Goal: Task Accomplishment & Management: Manage account settings

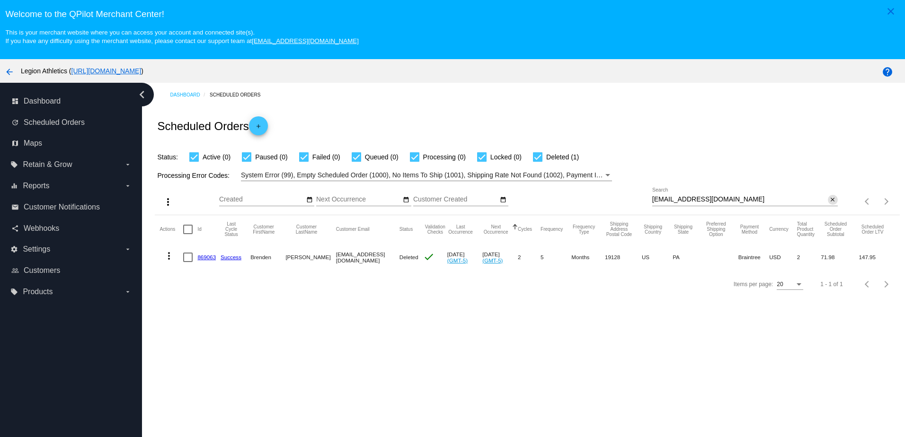
click at [829, 200] on mat-icon "close" at bounding box center [832, 200] width 7 height 8
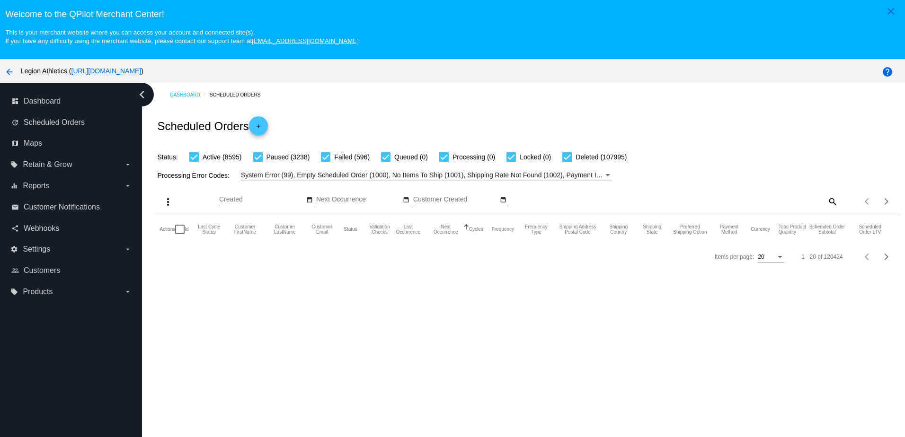
click at [827, 201] on mat-icon "search" at bounding box center [832, 201] width 11 height 15
drag, startPoint x: 824, startPoint y: 201, endPoint x: 803, endPoint y: 172, distance: 35.7
click at [805, 203] on input "Search" at bounding box center [745, 200] width 186 height 8
paste input "[EMAIL_ADDRESS][DOMAIN_NAME]"
type input "[EMAIL_ADDRESS][DOMAIN_NAME]"
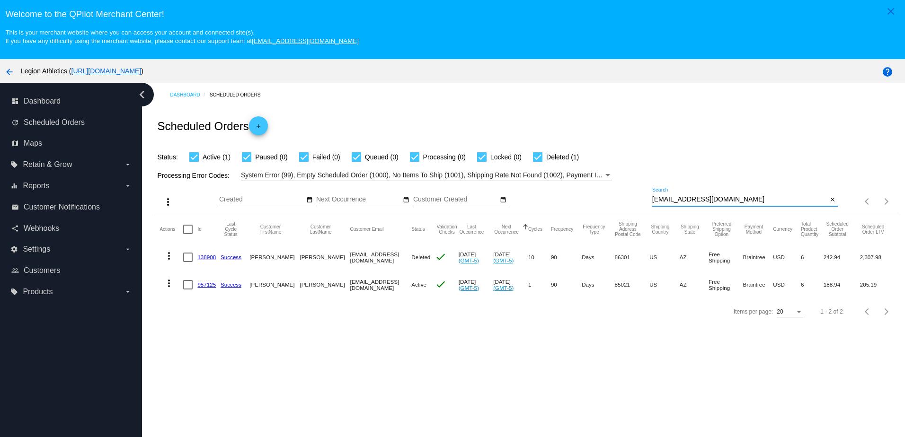
click at [202, 287] on link "957125" at bounding box center [206, 285] width 18 height 6
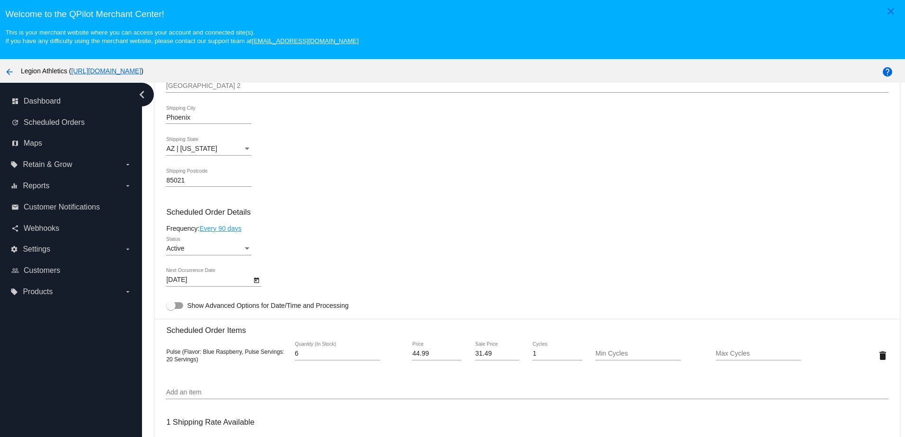
scroll to position [521, 0]
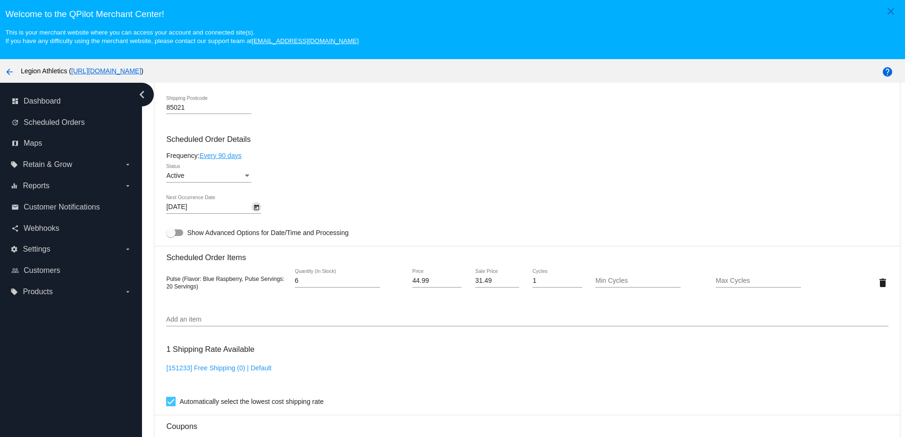
click at [256, 210] on icon "Open calendar" at bounding box center [256, 208] width 5 height 6
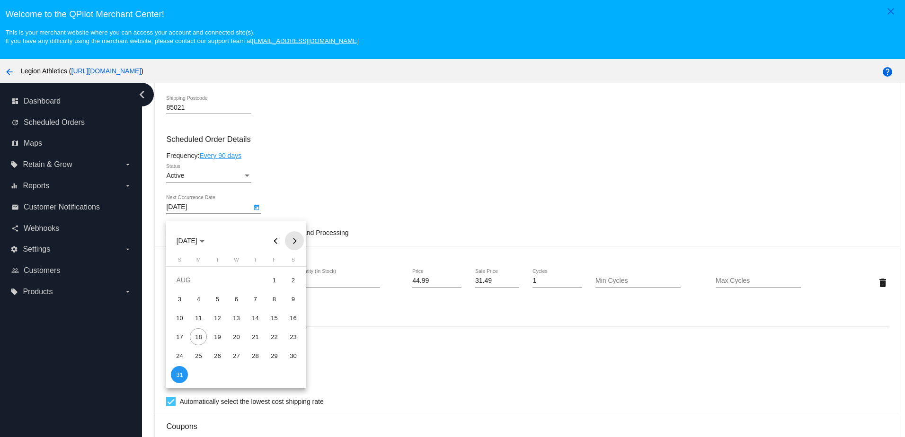
click at [291, 240] on button "Next month" at bounding box center [294, 241] width 19 height 19
click at [371, 160] on div at bounding box center [452, 218] width 905 height 437
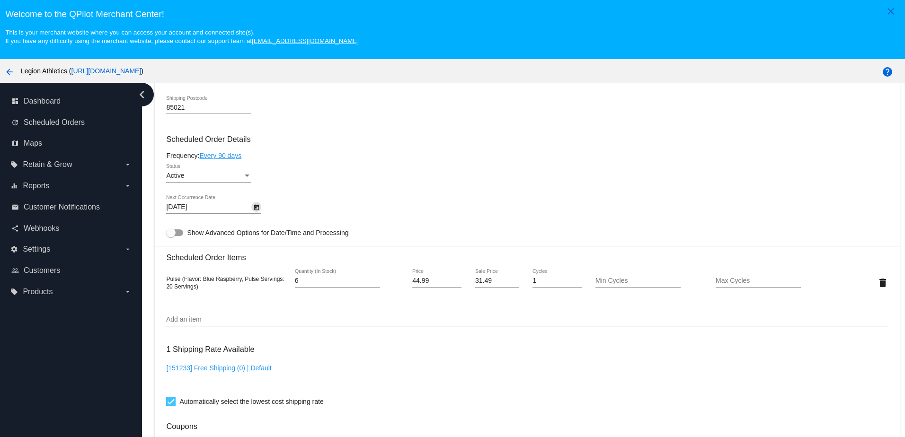
click at [240, 180] on div "Active" at bounding box center [204, 176] width 77 height 8
click at [187, 202] on span "Paused" at bounding box center [208, 203] width 85 height 20
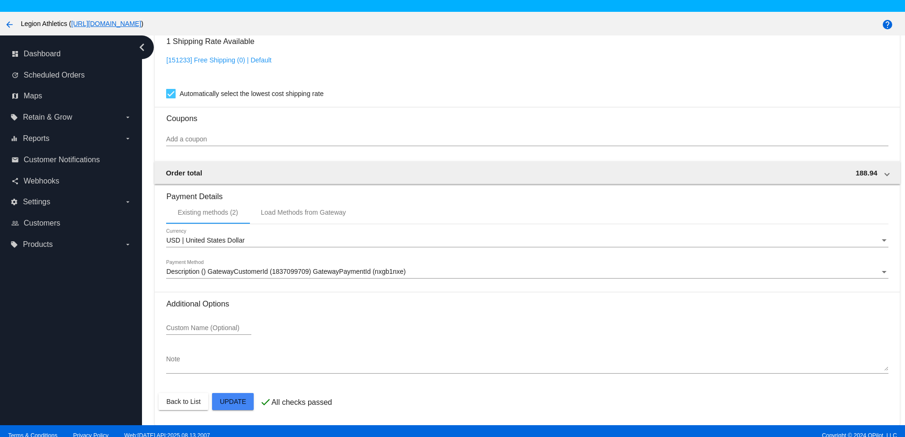
scroll to position [61, 0]
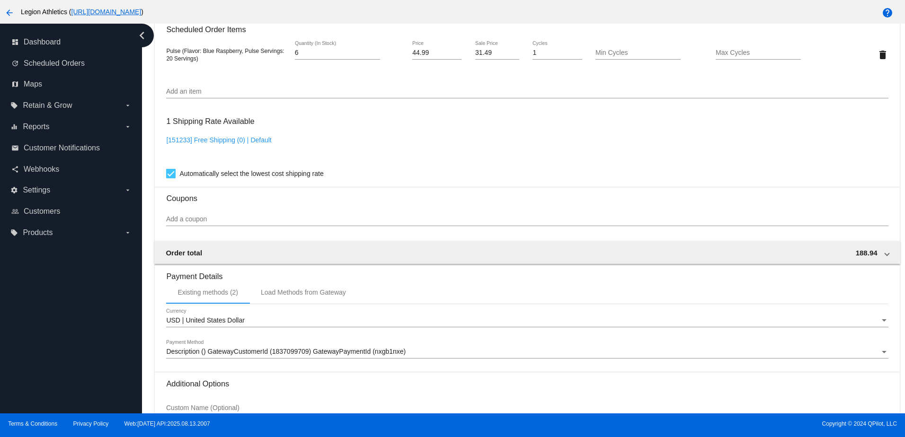
scroll to position [789, 0]
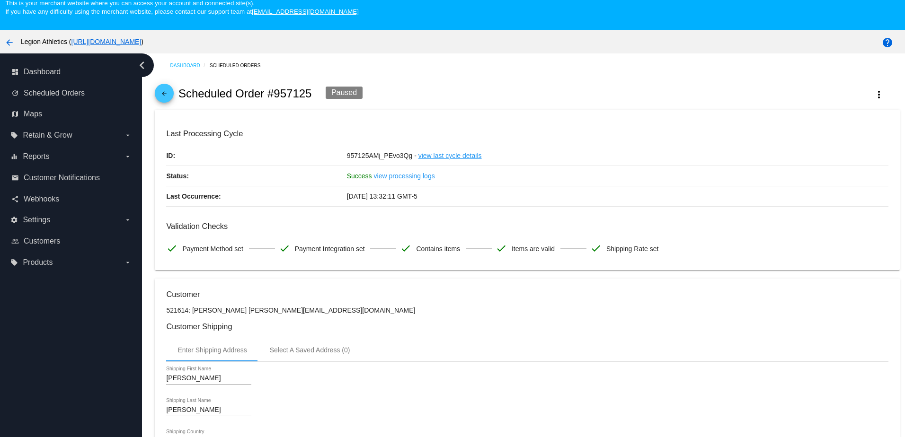
scroll to position [0, 0]
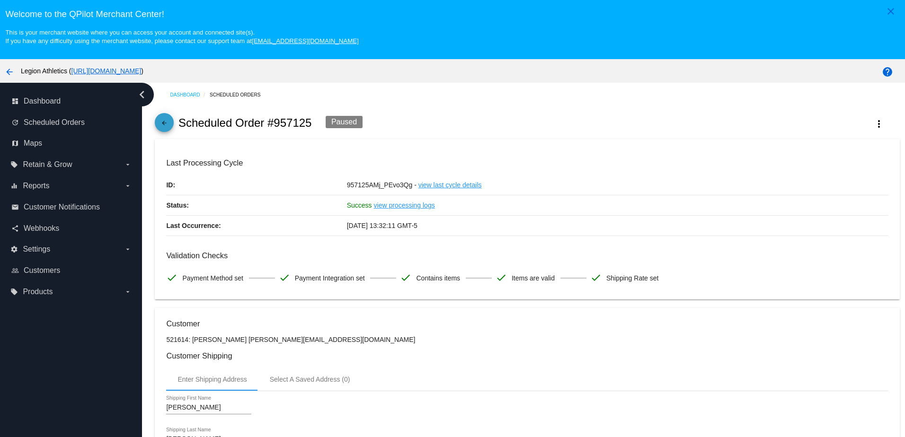
click at [168, 126] on mat-icon "arrow_back" at bounding box center [164, 125] width 11 height 11
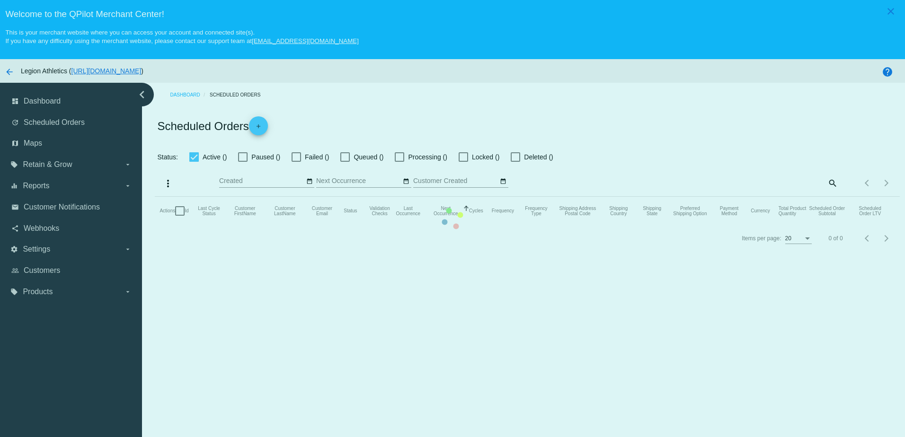
checkbox input "true"
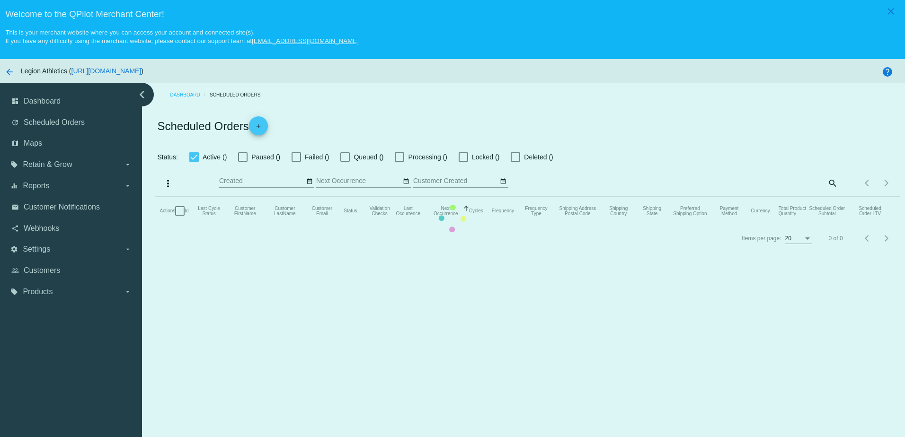
checkbox input "true"
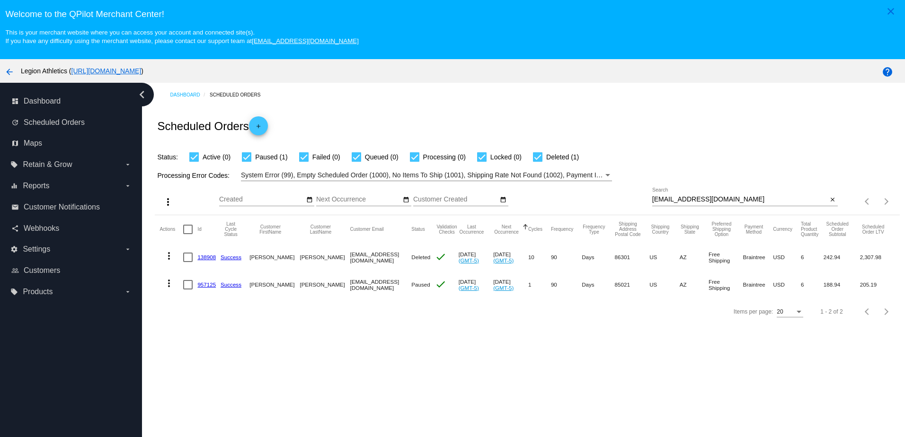
click at [366, 350] on div "Dashboard Scheduled Orders Scheduled Orders add Status: Active (0) Paused (1) F…" at bounding box center [523, 278] width 763 height 390
